Goal: Information Seeking & Learning: Find contact information

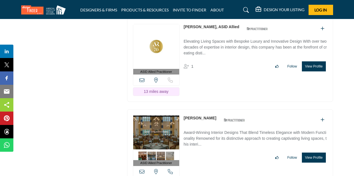
scroll to position [1827, 0]
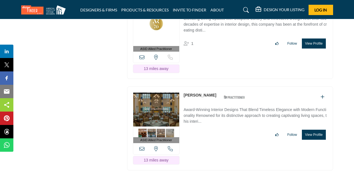
click at [194, 93] on link "[PERSON_NAME]" at bounding box center [199, 95] width 33 height 4
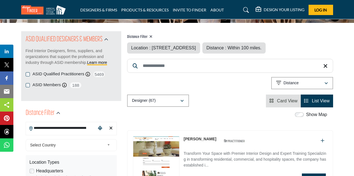
scroll to position [28, 0]
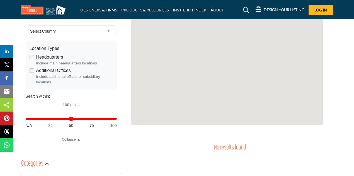
scroll to position [167, 0]
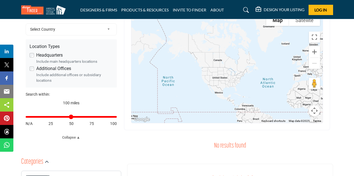
drag, startPoint x: 288, startPoint y: 106, endPoint x: 225, endPoint y: 80, distance: 68.2
click at [225, 80] on div at bounding box center [226, 67] width 191 height 111
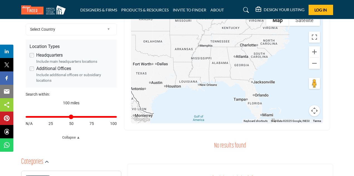
drag, startPoint x: 265, startPoint y: 102, endPoint x: 254, endPoint y: 81, distance: 24.0
click at [254, 81] on div at bounding box center [226, 67] width 191 height 111
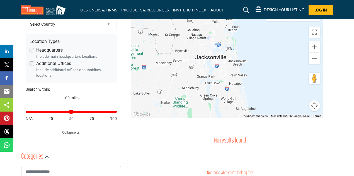
scroll to position [193, 0]
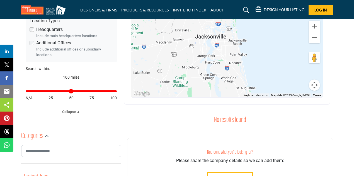
drag, startPoint x: 226, startPoint y: 53, endPoint x: 232, endPoint y: 83, distance: 30.8
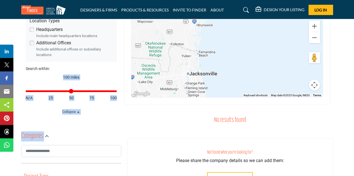
drag, startPoint x: 120, startPoint y: 65, endPoint x: 118, endPoint y: 123, distance: 57.9
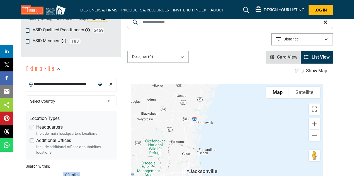
scroll to position [81, 0]
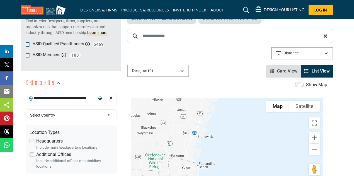
click at [107, 83] on div "Distance Filter" at bounding box center [71, 83] width 91 height 10
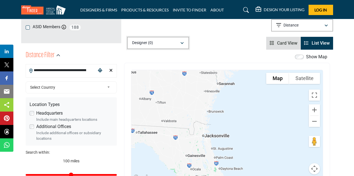
click at [180, 41] on div "button" at bounding box center [182, 42] width 4 height 5
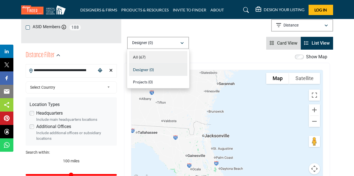
click at [166, 55] on div "All (67)" at bounding box center [158, 57] width 58 height 13
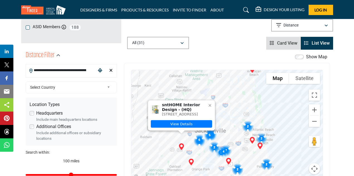
click at [179, 143] on img "sntHOME Interior Design (HQ)" at bounding box center [181, 146] width 11 height 11
click at [183, 146] on img "sntHOME Interior Design (HQ)" at bounding box center [181, 146] width 11 height 11
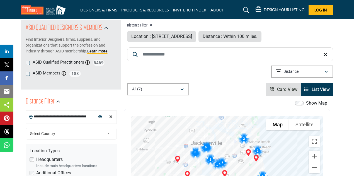
drag, startPoint x: 263, startPoint y: 142, endPoint x: 258, endPoint y: 77, distance: 65.9
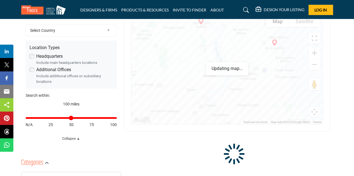
scroll to position [167, 0]
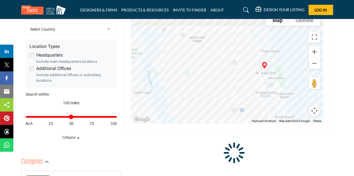
drag, startPoint x: 265, startPoint y: 52, endPoint x: 243, endPoint y: 96, distance: 48.9
click at [243, 96] on div at bounding box center [226, 67] width 191 height 111
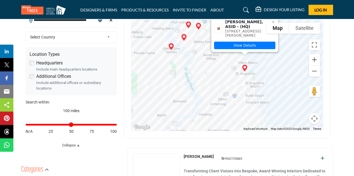
drag, startPoint x: 247, startPoint y: 87, endPoint x: 237, endPoint y: 68, distance: 20.9
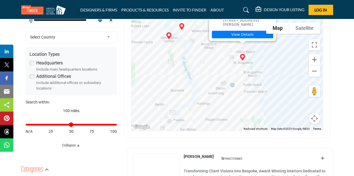
scroll to position [157, 0]
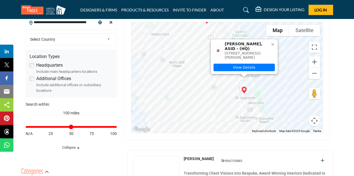
click at [273, 45] on icon at bounding box center [272, 44] width 3 height 3
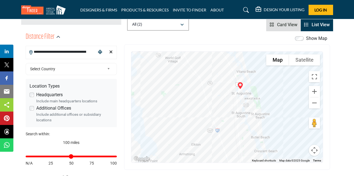
drag, startPoint x: 264, startPoint y: 99, endPoint x: 259, endPoint y: 65, distance: 35.1
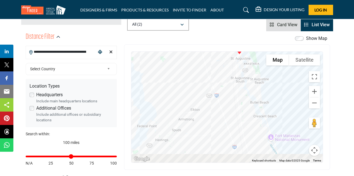
scroll to position [106, 0]
